Goal: Information Seeking & Learning: Learn about a topic

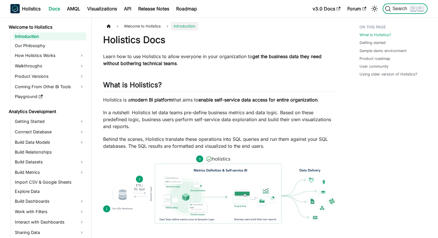
click at [394, 8] on span "Search" at bounding box center [401, 8] width 20 height 5
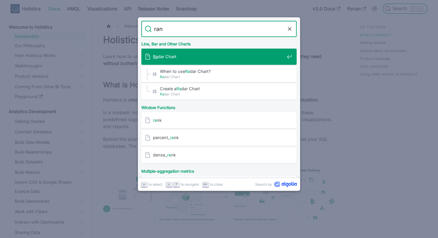
type input "rank"
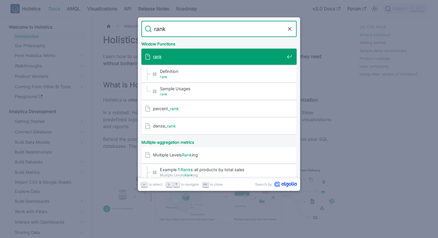
click at [230, 58] on span "rank" at bounding box center [218, 57] width 131 height 6
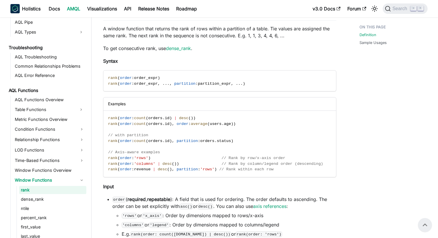
scroll to position [90, 0]
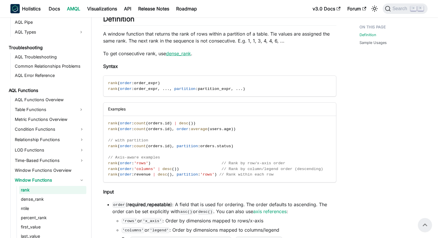
click at [183, 54] on link "dense_rank" at bounding box center [178, 54] width 25 height 6
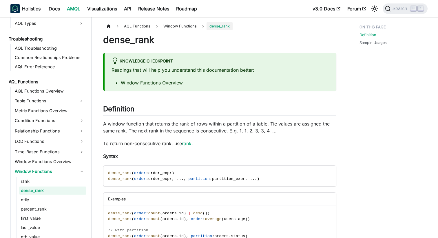
scroll to position [359, 0]
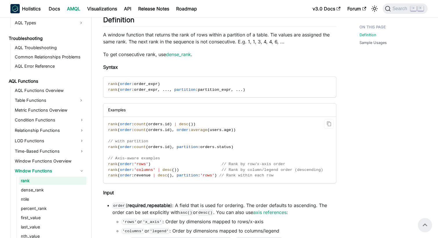
scroll to position [82, 0]
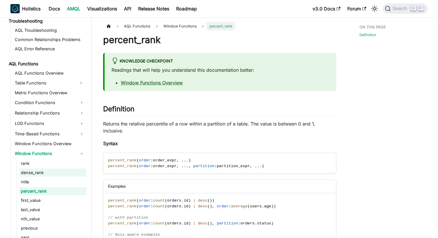
scroll to position [378, 0]
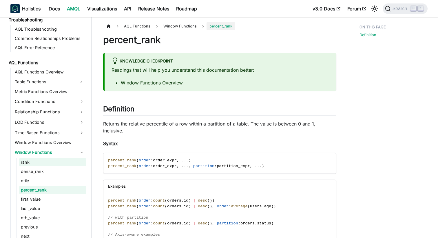
click at [49, 162] on link "rank" at bounding box center [52, 162] width 67 height 8
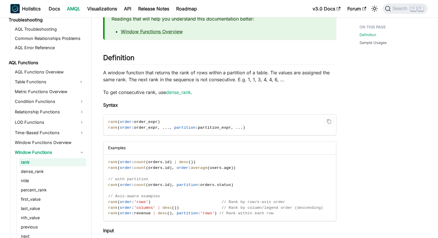
scroll to position [56, 0]
